Goal: Transaction & Acquisition: Obtain resource

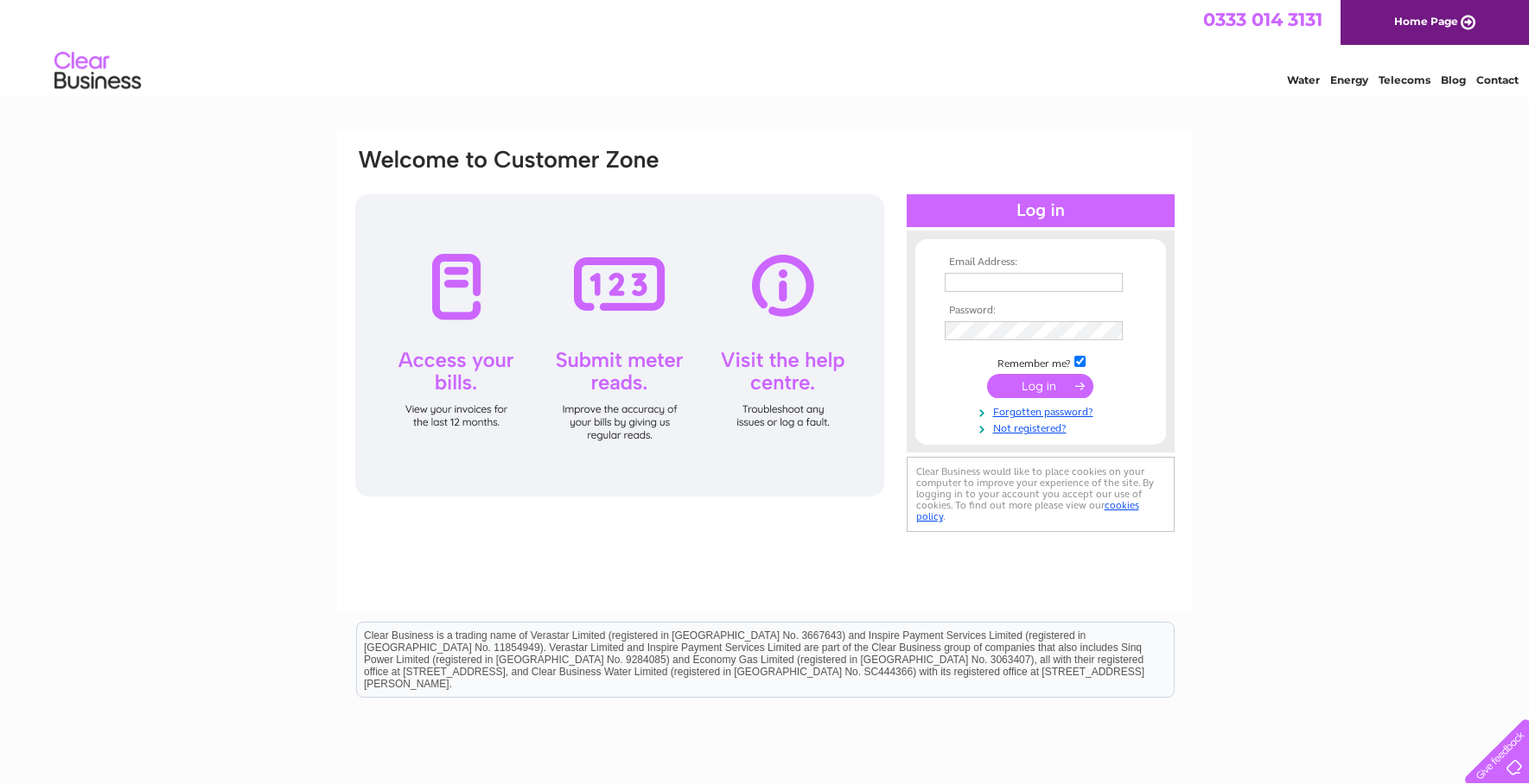
type input "Lewis.banfield@outlook.com"
click at [1035, 387] on input "submit" at bounding box center [1040, 386] width 107 height 24
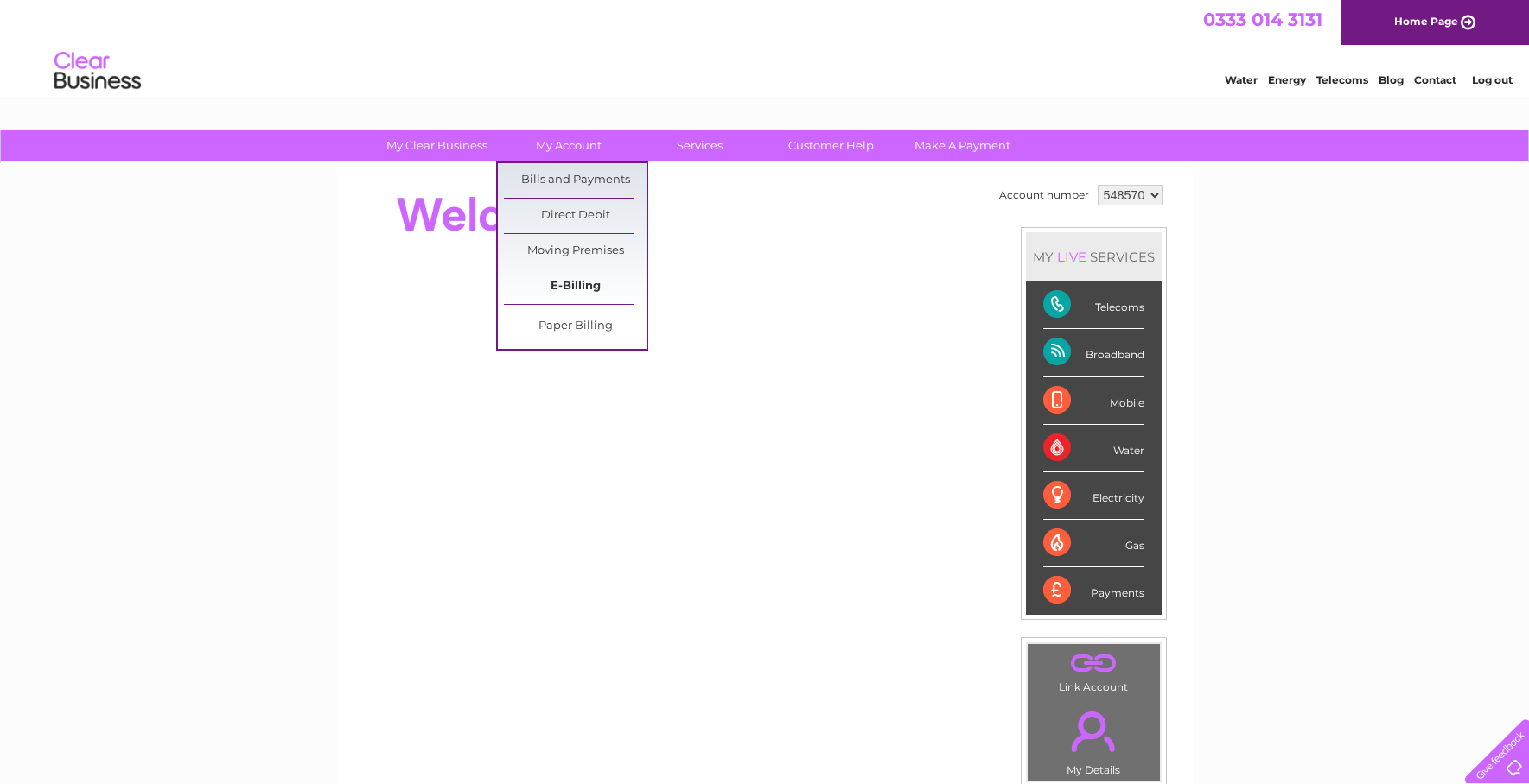
click at [567, 285] on link "E-Billing" at bounding box center [574, 287] width 143 height 35
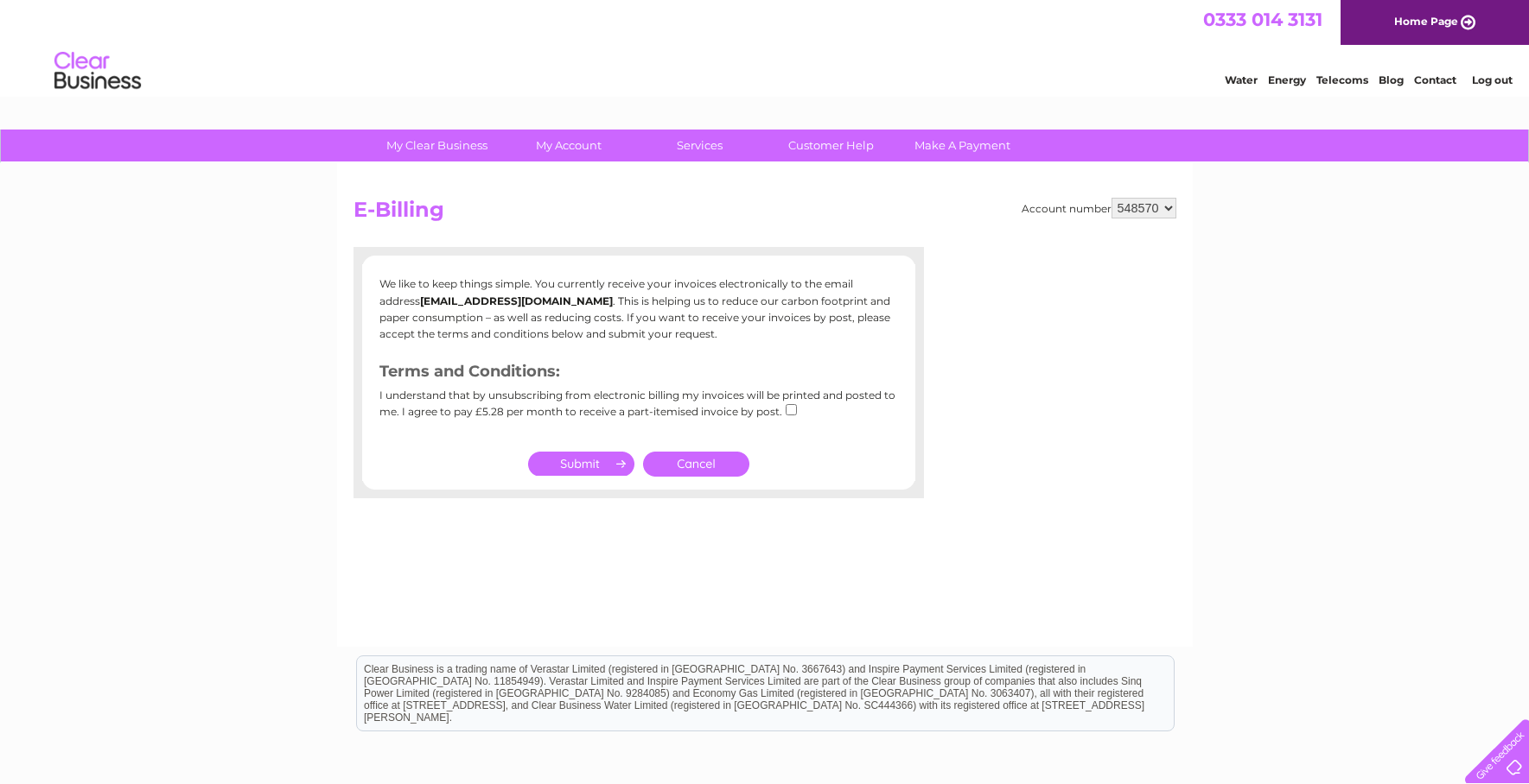
click at [1225, 87] on link "Water" at bounding box center [1241, 80] width 33 height 13
click at [702, 459] on link "Cancel" at bounding box center [696, 463] width 107 height 25
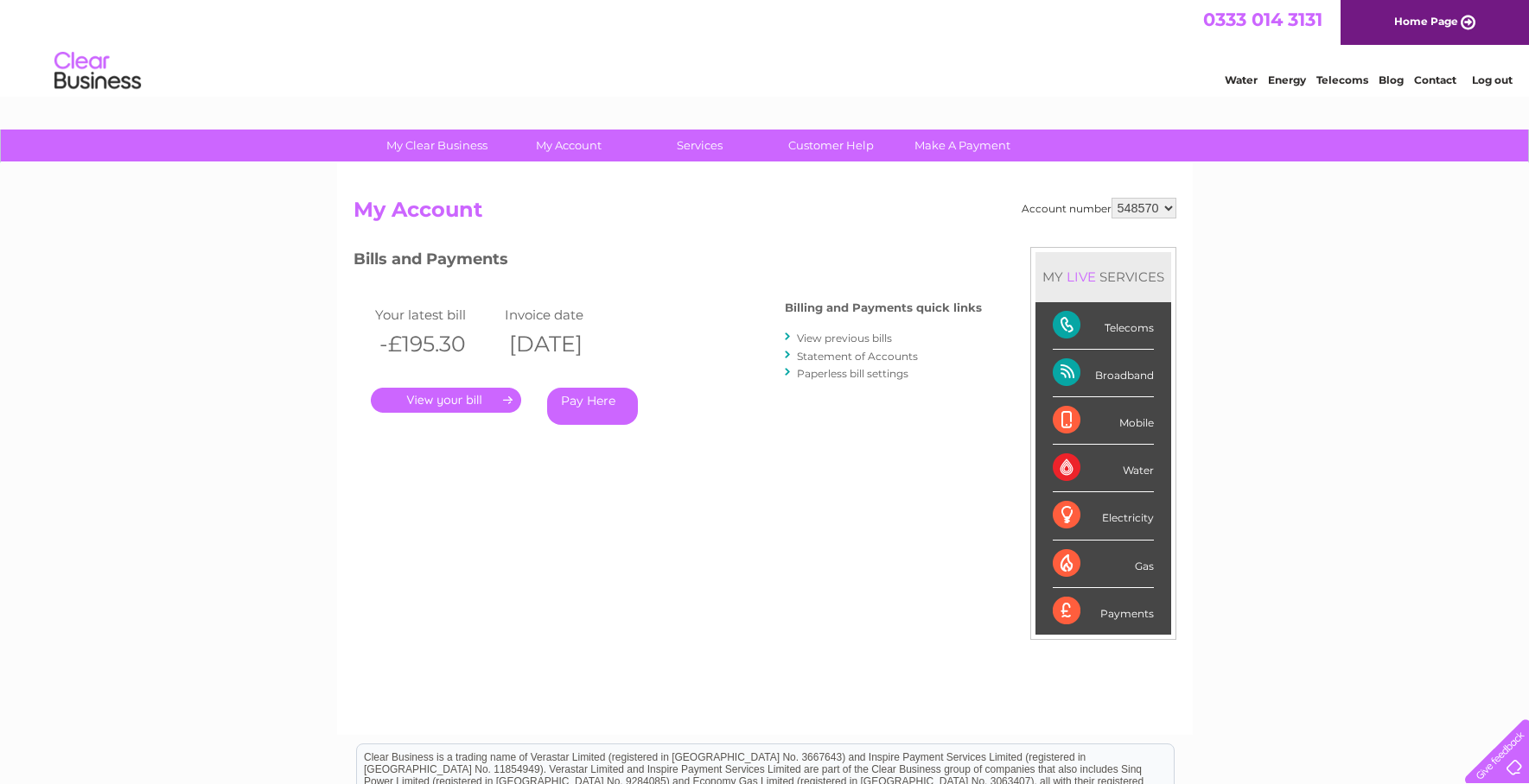
click at [446, 398] on link "." at bounding box center [446, 399] width 151 height 25
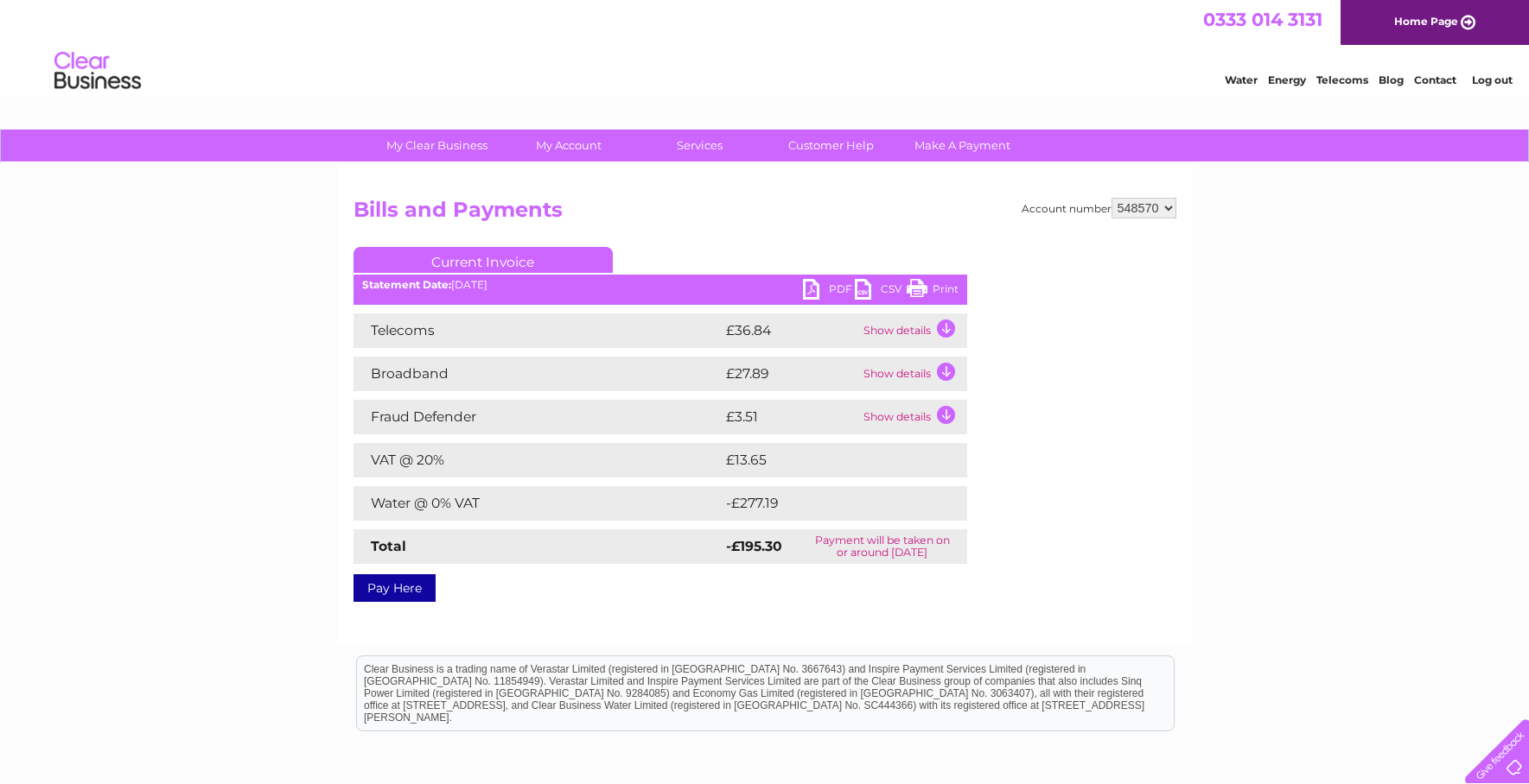
click at [813, 284] on link "PDF" at bounding box center [828, 291] width 52 height 25
click at [1490, 87] on link "Log out" at bounding box center [1492, 80] width 41 height 13
